Goal: Information Seeking & Learning: Learn about a topic

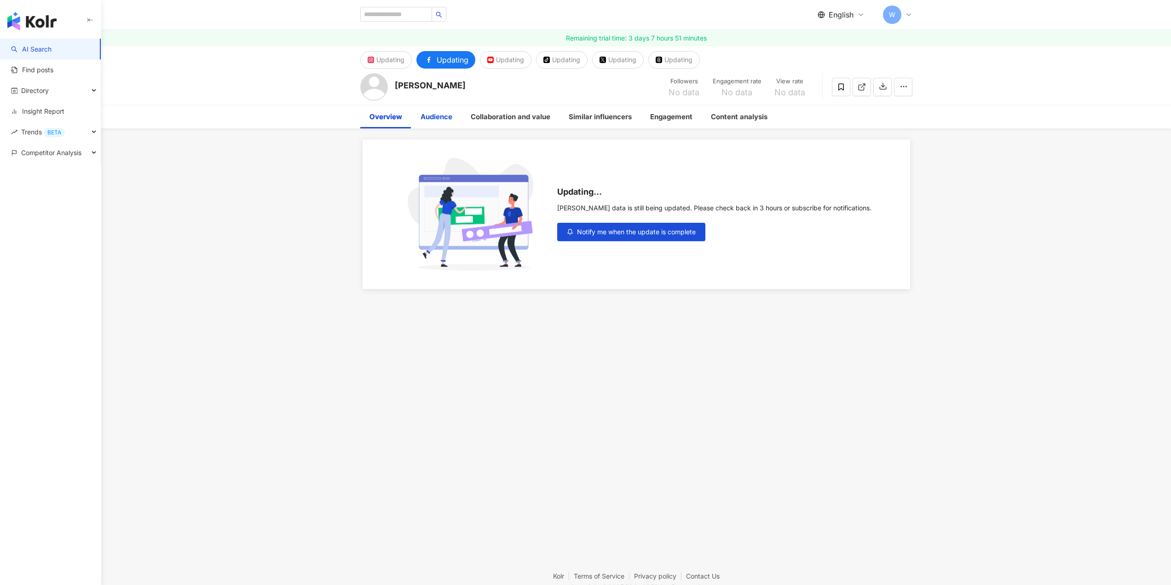
click at [432, 116] on div "Audience" at bounding box center [437, 116] width 32 height 11
click at [379, 120] on div "Overview" at bounding box center [386, 116] width 33 height 11
click at [622, 237] on button "Notify me when the update is complete" at bounding box center [631, 232] width 148 height 18
click at [440, 118] on div "Audience" at bounding box center [437, 116] width 32 height 11
click at [390, 120] on div "Overview" at bounding box center [386, 116] width 33 height 11
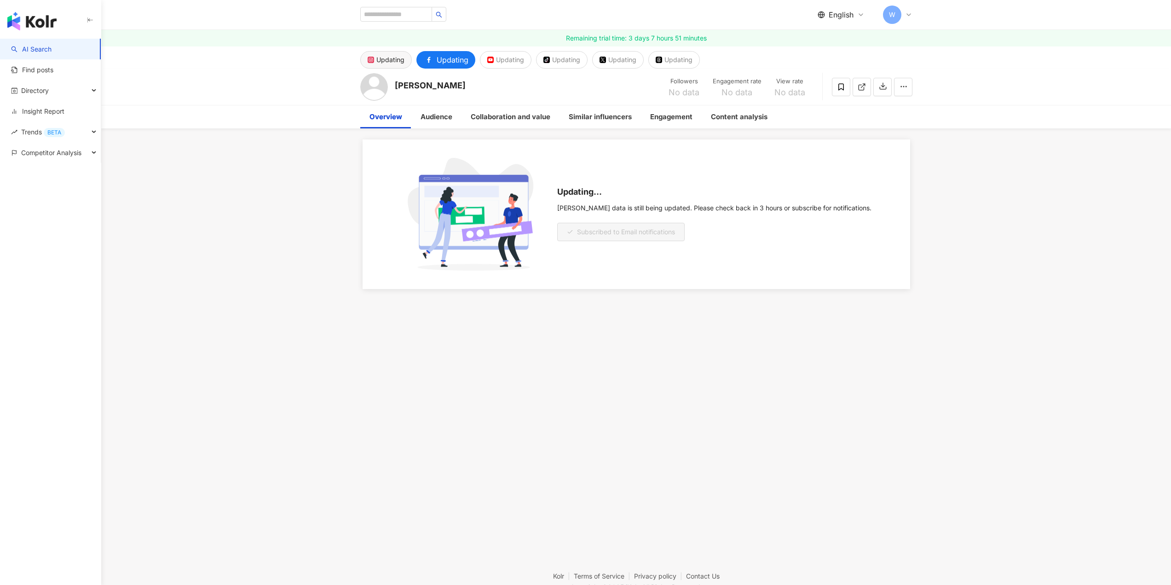
click at [393, 58] on div "Updating" at bounding box center [390, 59] width 28 height 13
click at [426, 120] on div "Audience" at bounding box center [437, 116] width 32 height 11
click at [529, 115] on div "Collaboration and value" at bounding box center [511, 116] width 80 height 11
click at [615, 117] on div "Similar influencers" at bounding box center [600, 116] width 63 height 11
click at [687, 116] on div "Engagement" at bounding box center [671, 116] width 42 height 11
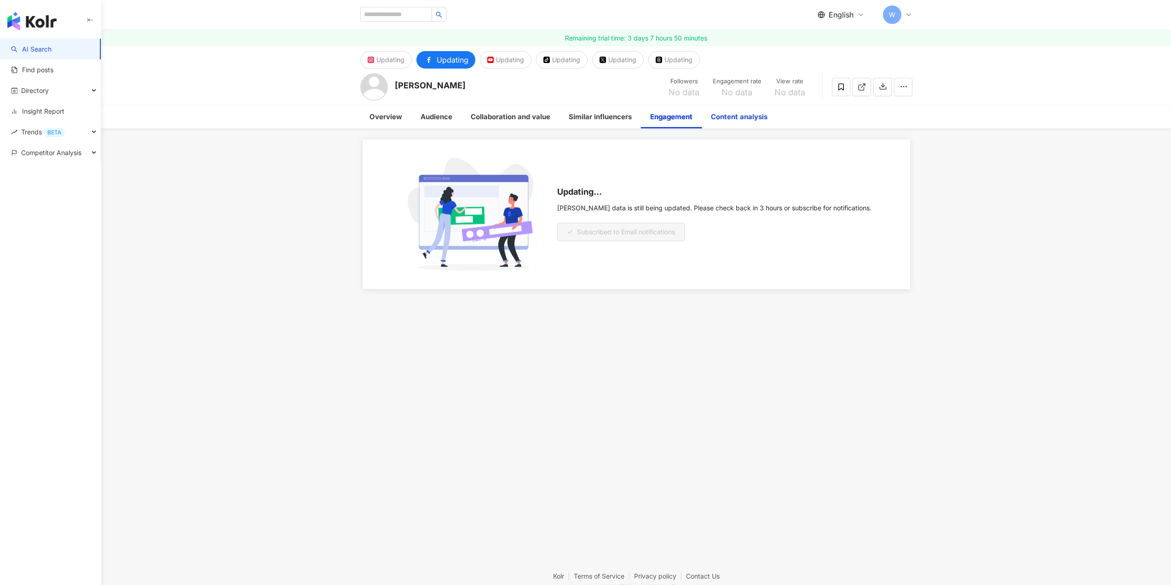
click at [743, 114] on div "Content analysis" at bounding box center [739, 116] width 57 height 11
click at [428, 110] on div "Audience" at bounding box center [436, 116] width 50 height 23
click at [386, 118] on div "Overview" at bounding box center [386, 116] width 33 height 11
click at [87, 147] on div "Competitor Analysis" at bounding box center [50, 152] width 101 height 21
click at [91, 153] on div "Competitor Analysis" at bounding box center [50, 152] width 101 height 21
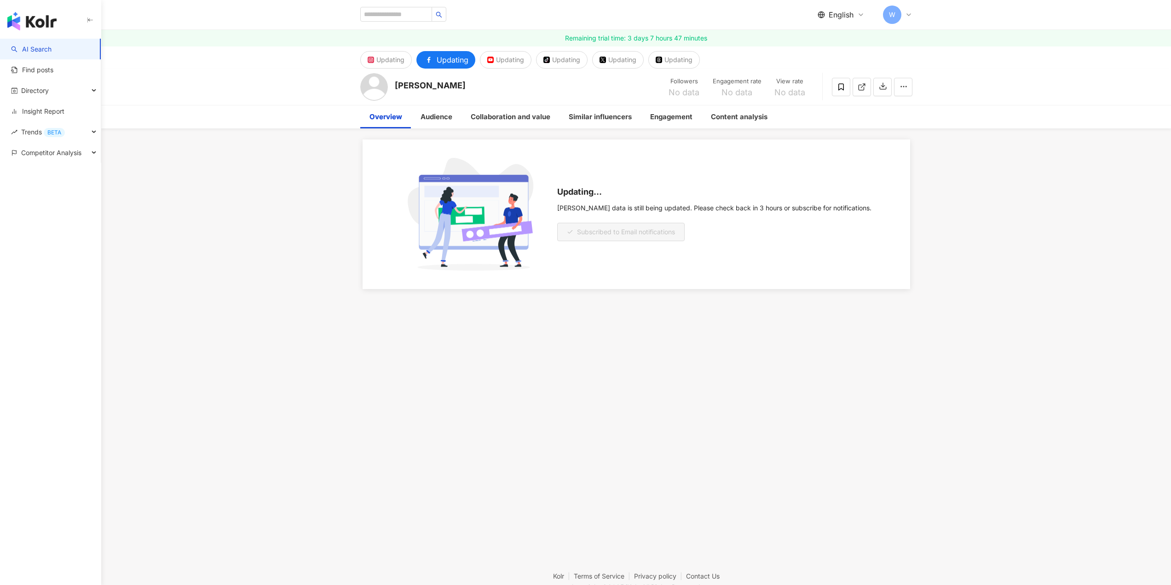
click at [462, 57] on div "Updating" at bounding box center [453, 59] width 32 height 13
